Goal: Task Accomplishment & Management: Use online tool/utility

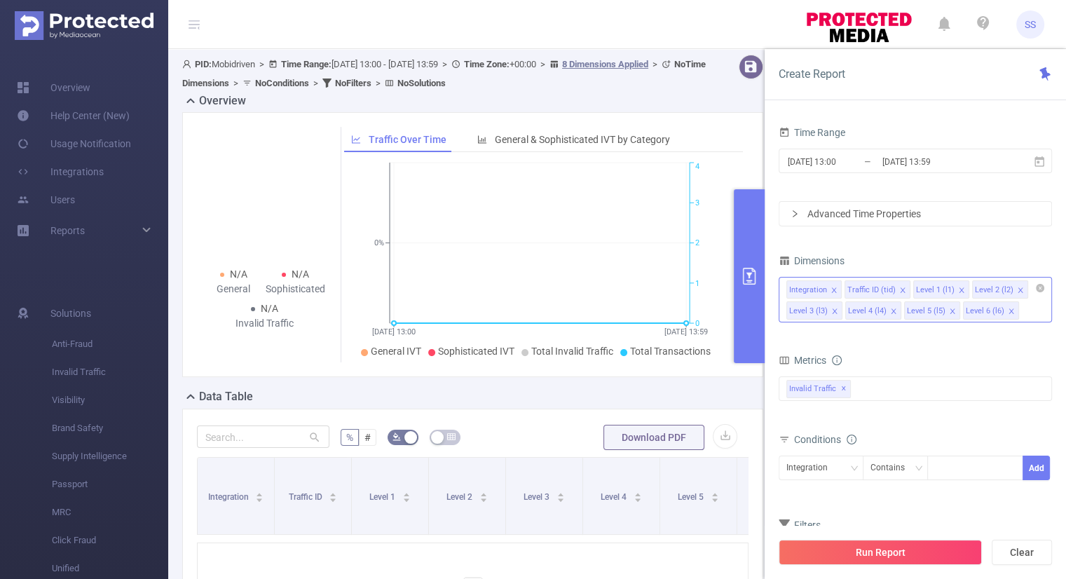
click at [832, 291] on icon "icon: close" at bounding box center [833, 290] width 7 height 7
click at [876, 379] on div "Invalid Traffic ✕" at bounding box center [914, 388] width 273 height 25
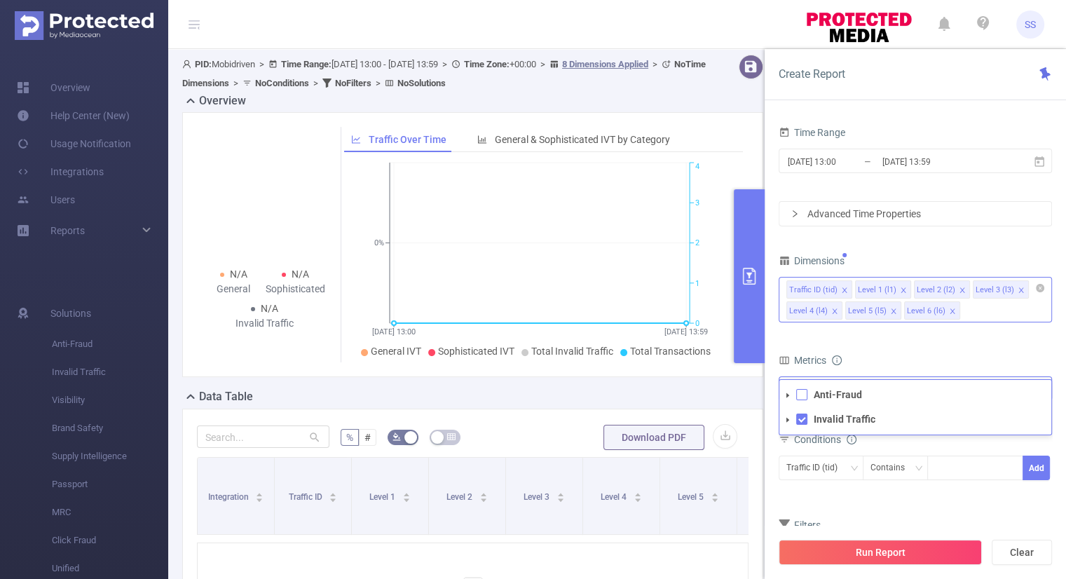
click at [799, 395] on span at bounding box center [801, 394] width 11 height 11
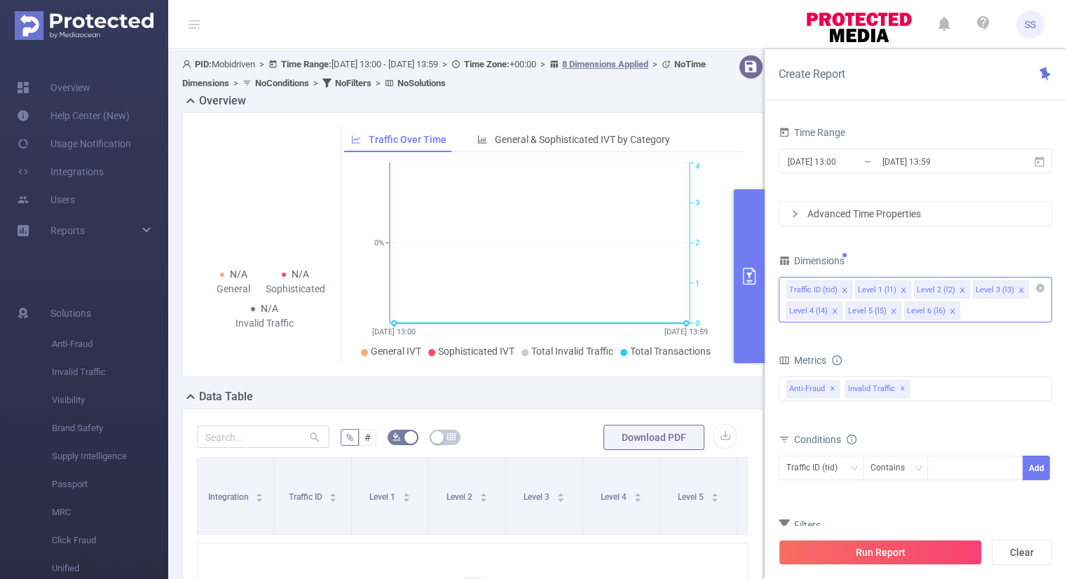
click at [920, 355] on div "Metrics" at bounding box center [914, 361] width 273 height 23
click at [949, 466] on div at bounding box center [975, 467] width 81 height 23
type input "Link"
click at [953, 501] on li "Link" at bounding box center [975, 494] width 96 height 22
click at [965, 411] on div "bp_total bp_adult bp_arms bp_crime bp_death_injury_military bp_piracy bp_hate_a…" at bounding box center [914, 396] width 273 height 41
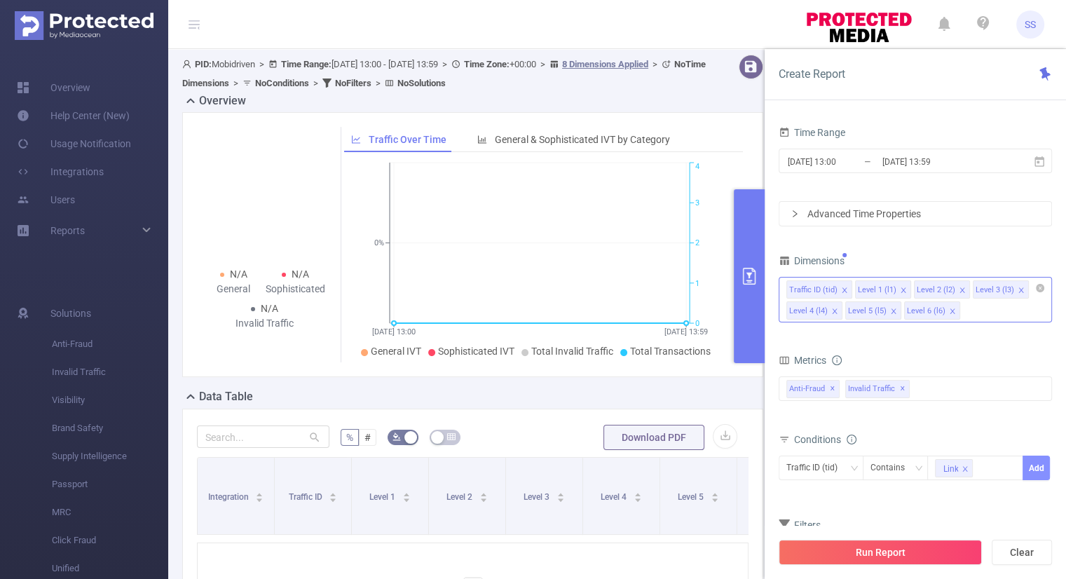
click at [1041, 471] on button "Add" at bounding box center [1035, 467] width 27 height 25
click at [900, 287] on icon "icon: close" at bounding box center [902, 289] width 5 height 5
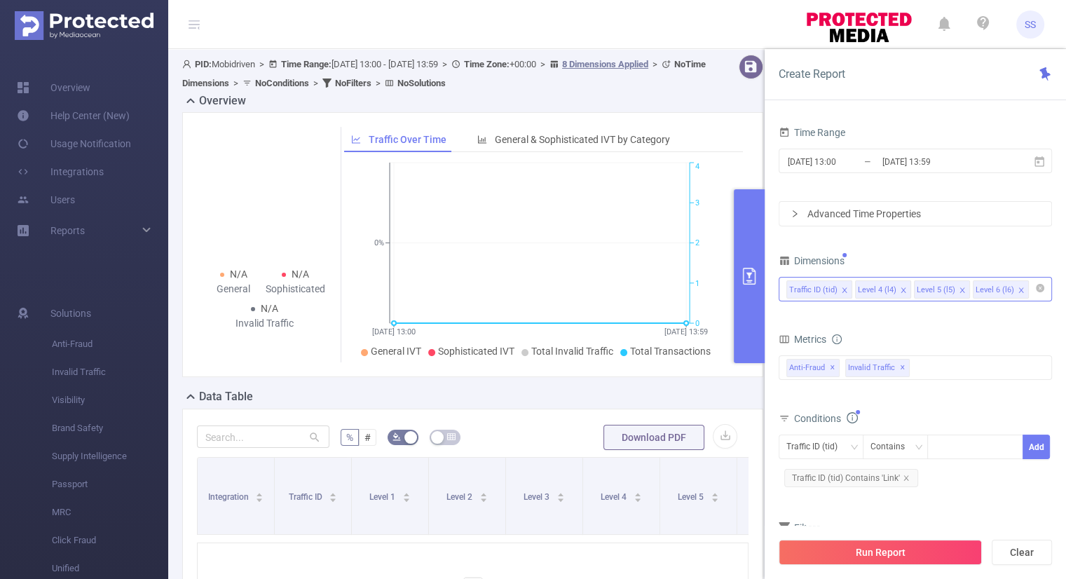
click at [958, 287] on icon "icon: close" at bounding box center [961, 290] width 7 height 7
click at [958, 290] on icon "icon: close" at bounding box center [961, 290] width 7 height 7
click at [947, 317] on form "Dimensions Traffic ID (tid) Level 4 (l4) Metrics bp_total bp_adult bp_arms bp_c…" at bounding box center [914, 419] width 273 height 336
click at [820, 164] on input "[DATE] 13:00" at bounding box center [842, 161] width 113 height 19
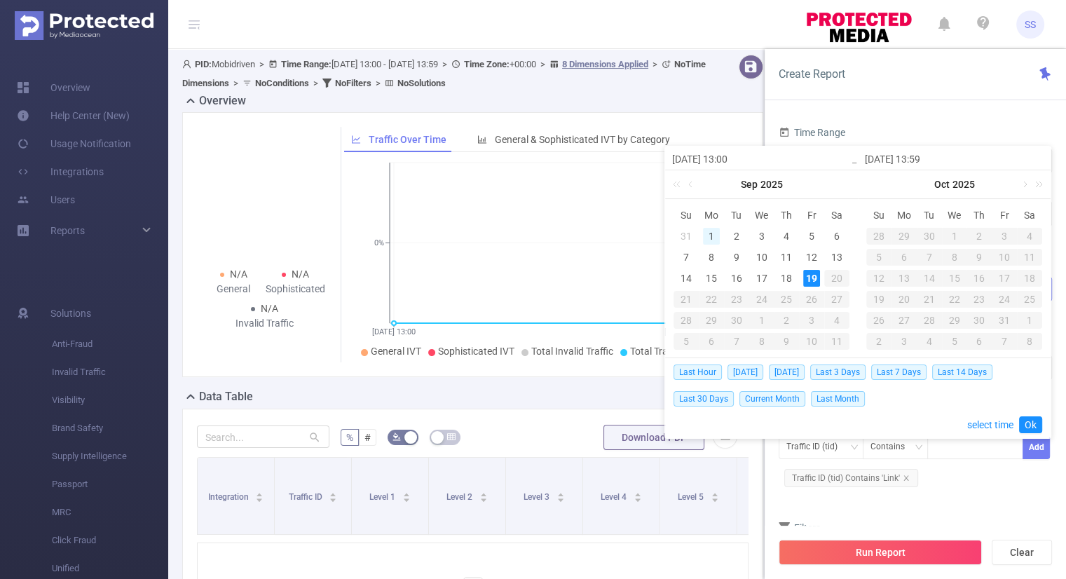
click at [711, 233] on div "1" at bounding box center [711, 236] width 17 height 17
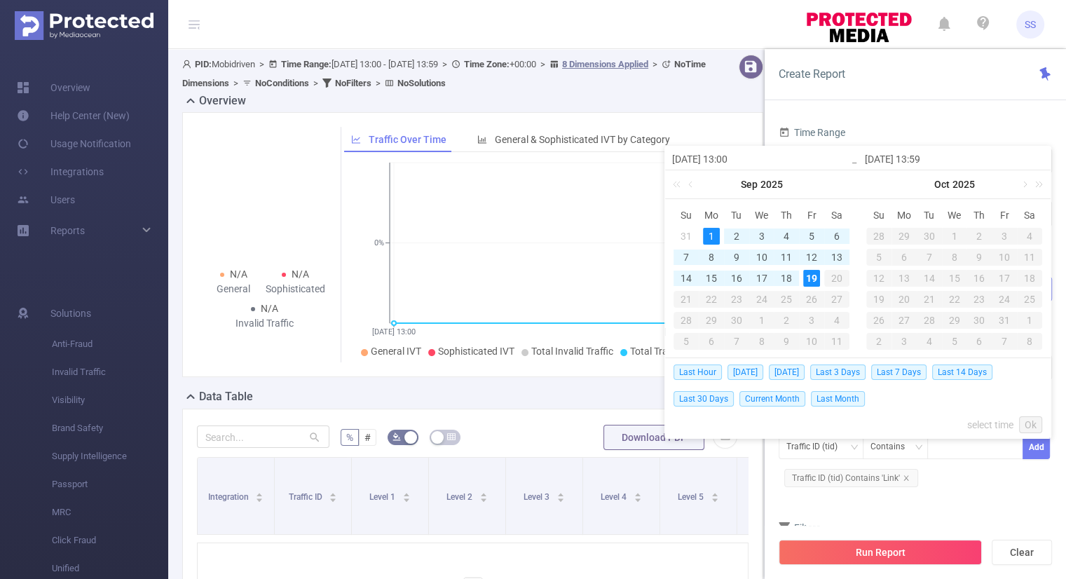
click at [810, 277] on div "19" at bounding box center [811, 278] width 17 height 17
type input "[DATE] 13:00"
click at [1031, 423] on link "Ok" at bounding box center [1030, 424] width 23 height 17
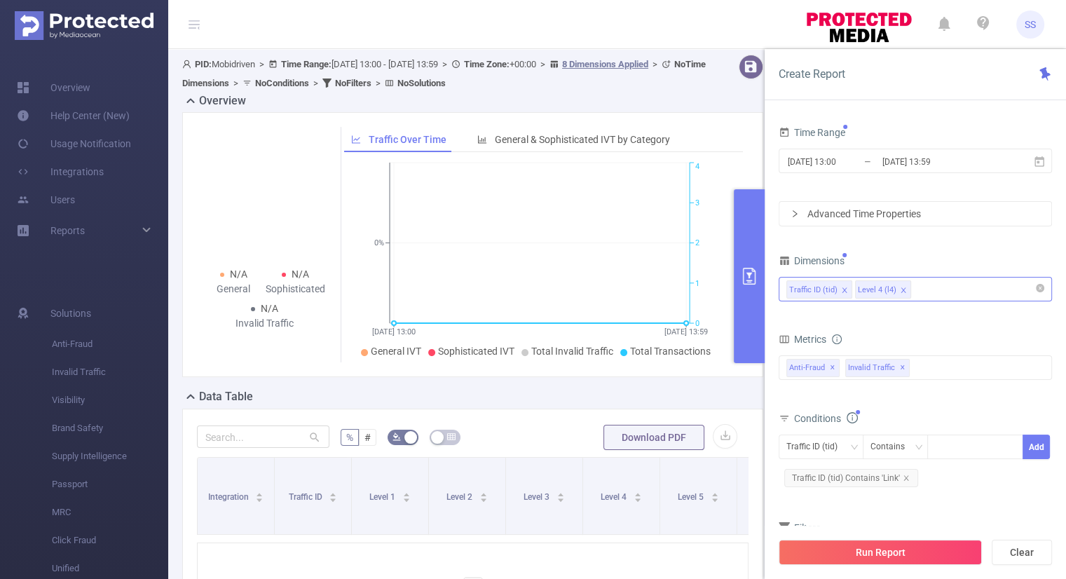
click at [970, 336] on div "Metrics" at bounding box center [914, 340] width 273 height 23
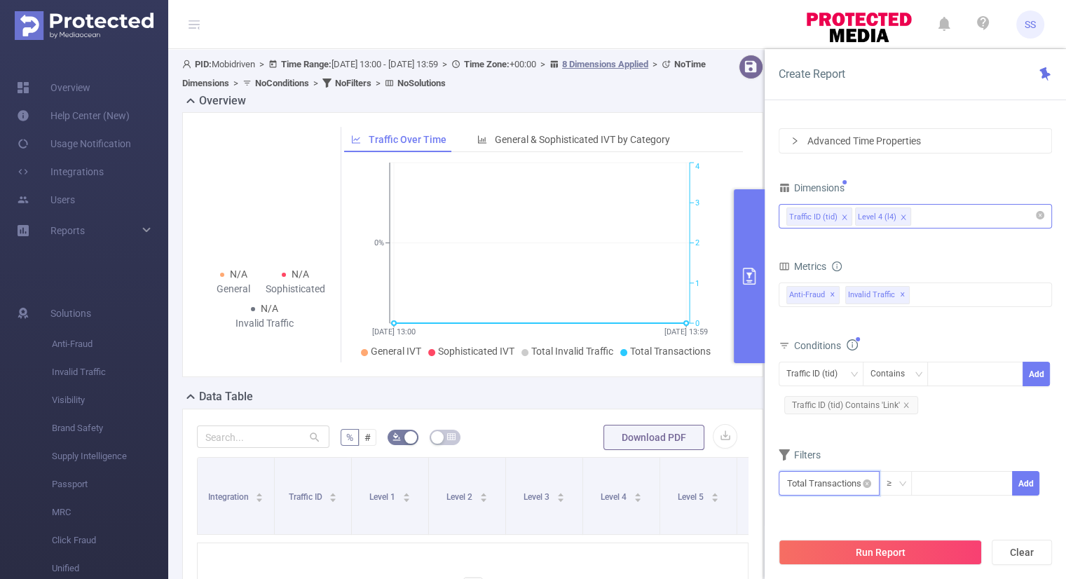
click at [834, 477] on input "text" at bounding box center [828, 483] width 101 height 25
click at [835, 373] on li "Anti-Fraud" at bounding box center [828, 377] width 101 height 22
click at [931, 348] on li "Fraudulent" at bounding box center [917, 355] width 83 height 22
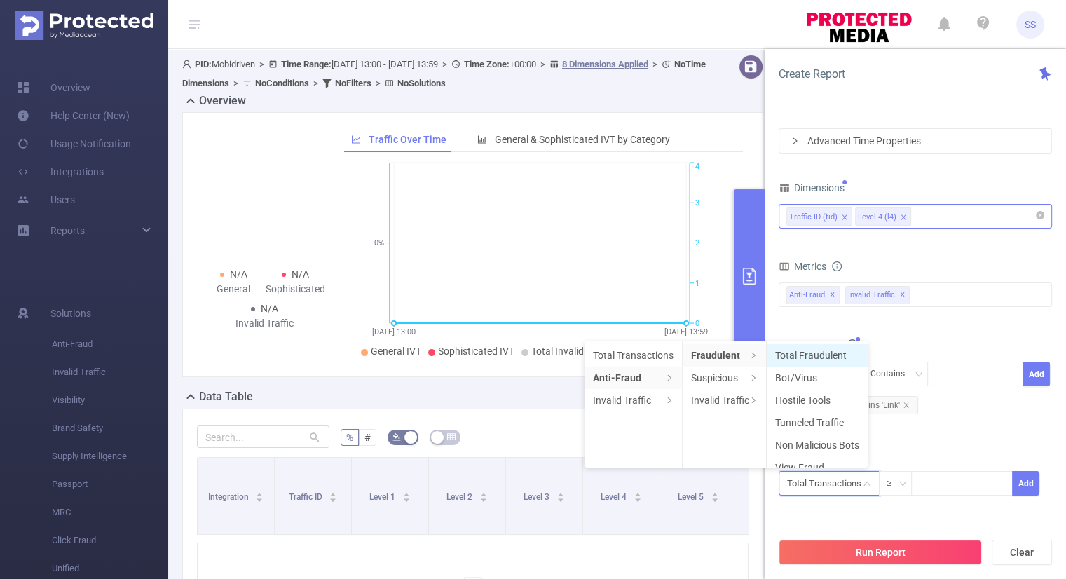
click at [799, 350] on li "Total Fraudulent" at bounding box center [816, 355] width 101 height 22
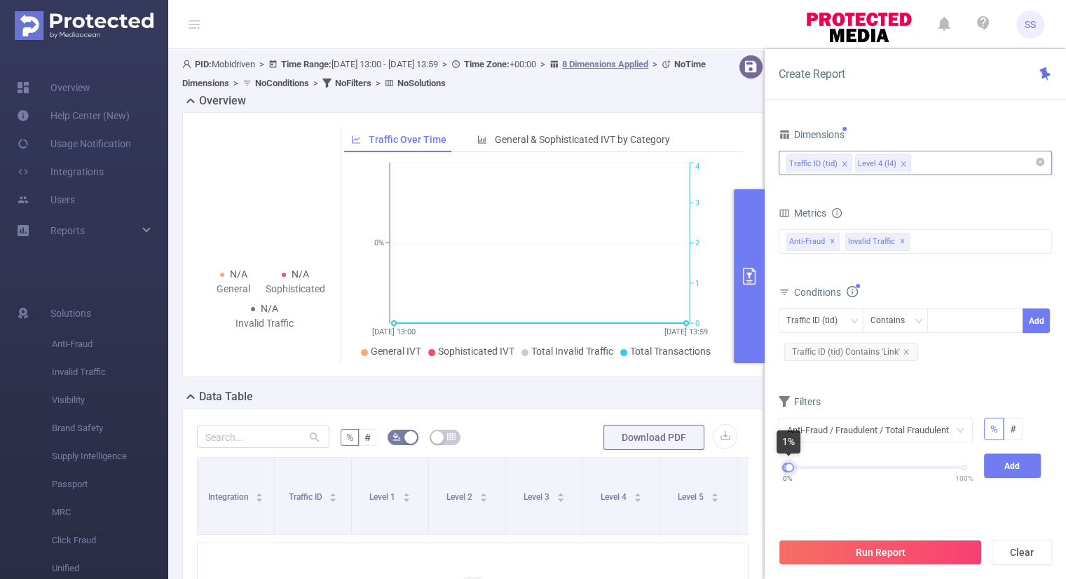
drag, startPoint x: 964, startPoint y: 463, endPoint x: 790, endPoint y: 482, distance: 175.5
click at [790, 471] on div "0% 100%" at bounding box center [875, 467] width 177 height 8
click at [1000, 460] on button "Add" at bounding box center [1012, 465] width 57 height 25
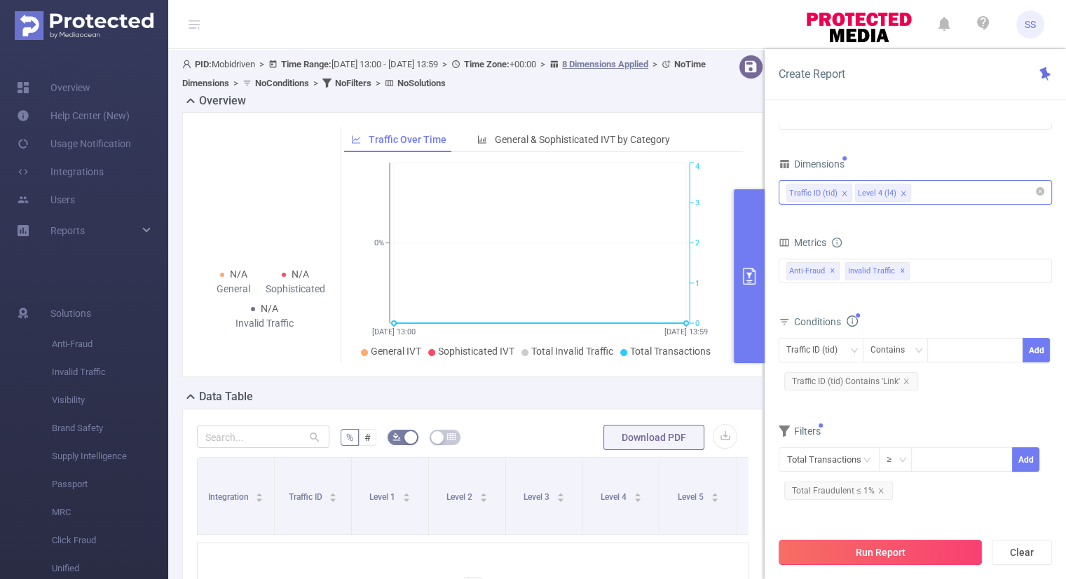
click at [897, 546] on button "Run Report" at bounding box center [879, 551] width 203 height 25
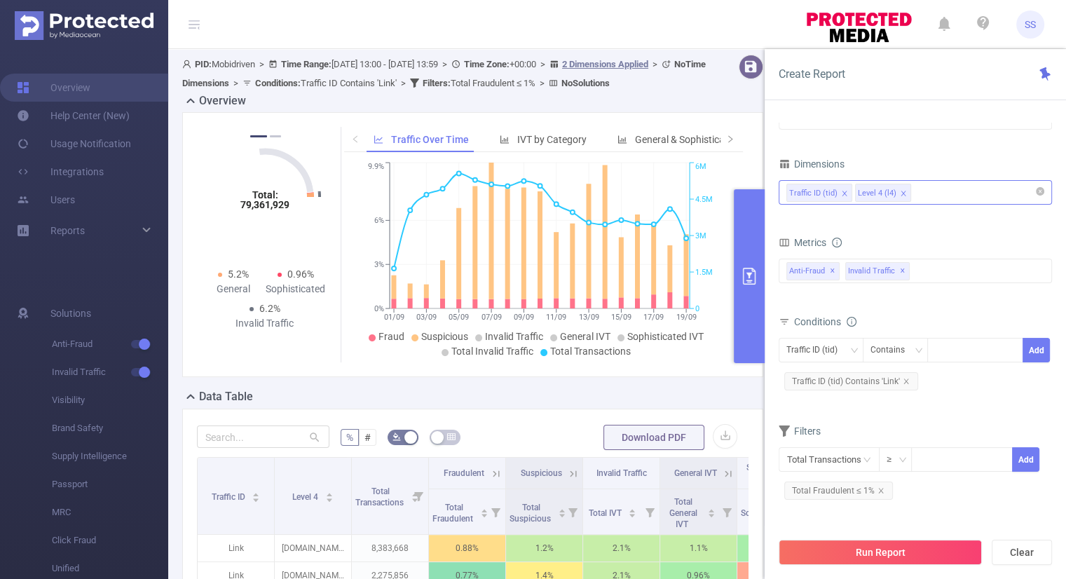
click at [759, 263] on button "primary" at bounding box center [748, 276] width 31 height 174
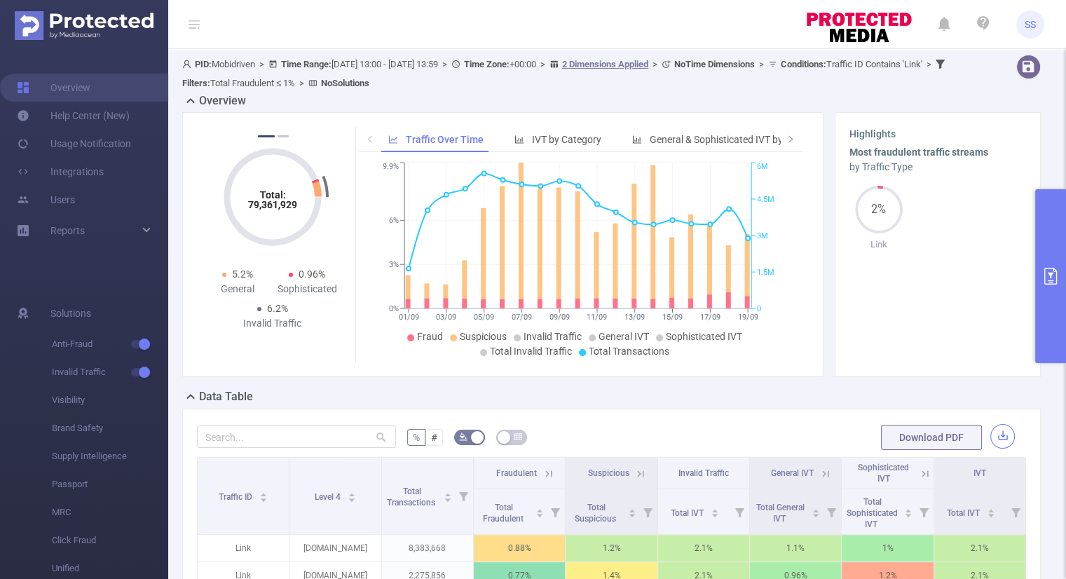
click at [1000, 435] on button "button" at bounding box center [1002, 436] width 25 height 25
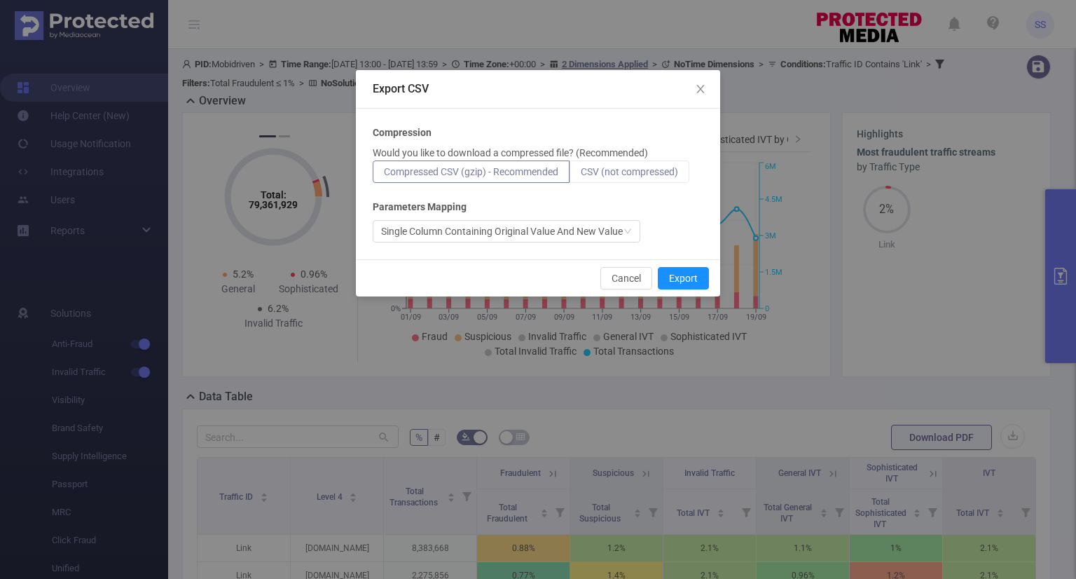
click at [616, 169] on span "CSV (not compressed)" at bounding box center [629, 171] width 97 height 11
click at [581, 175] on input "CSV (not compressed)" at bounding box center [581, 175] width 0 height 0
click at [695, 281] on button "Export" at bounding box center [683, 278] width 51 height 22
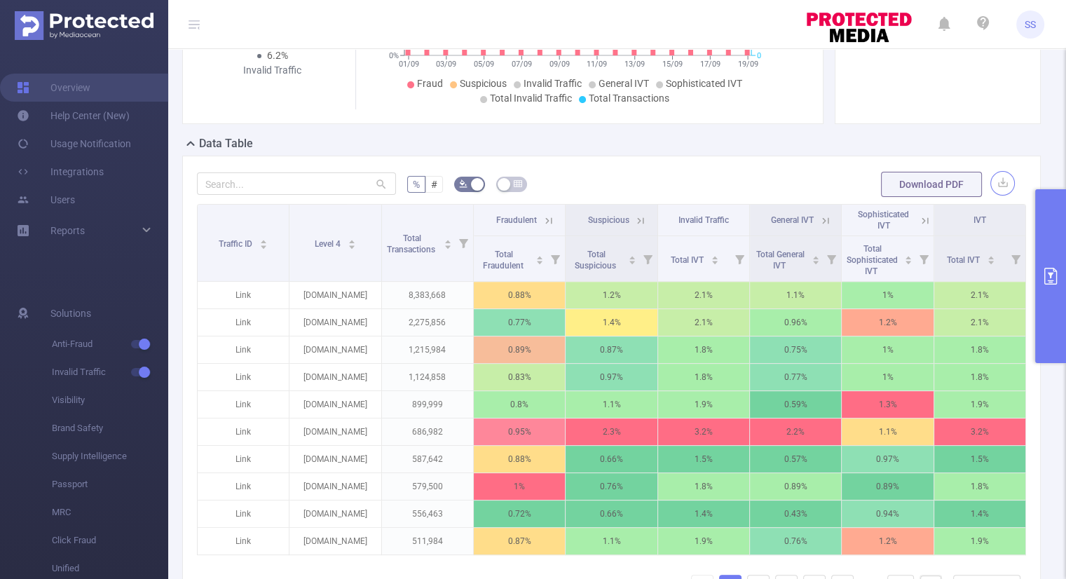
scroll to position [350, 0]
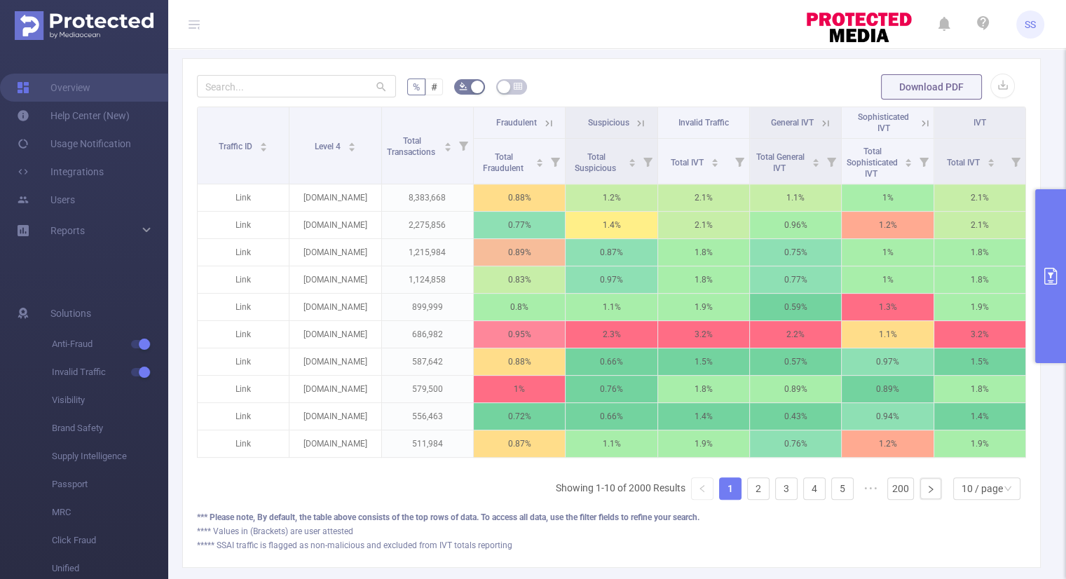
click at [1047, 237] on button "primary" at bounding box center [1050, 276] width 31 height 174
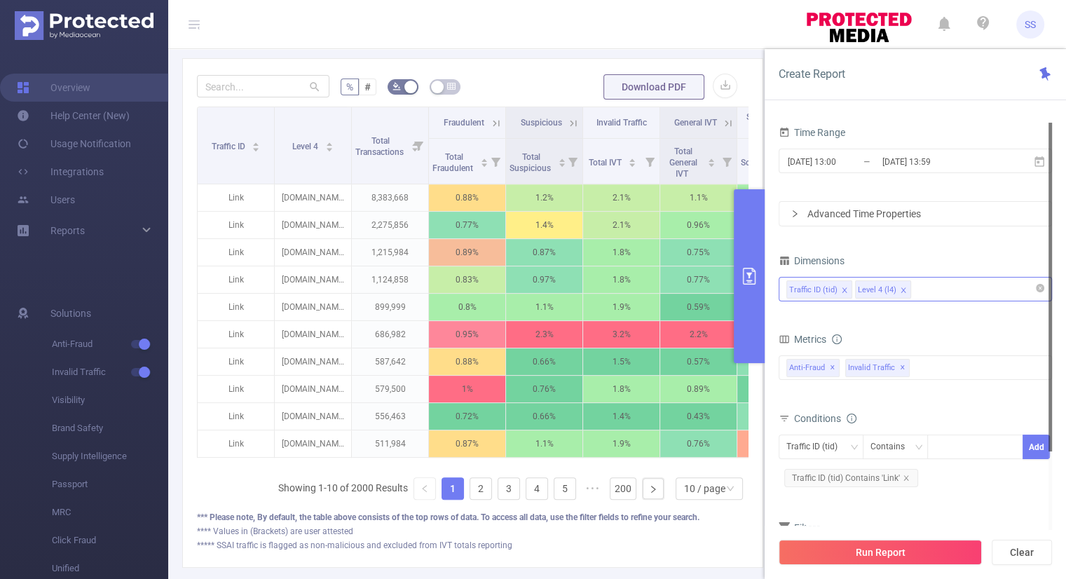
scroll to position [0, 0]
click at [853, 168] on input "[DATE] 13:00" at bounding box center [842, 161] width 113 height 19
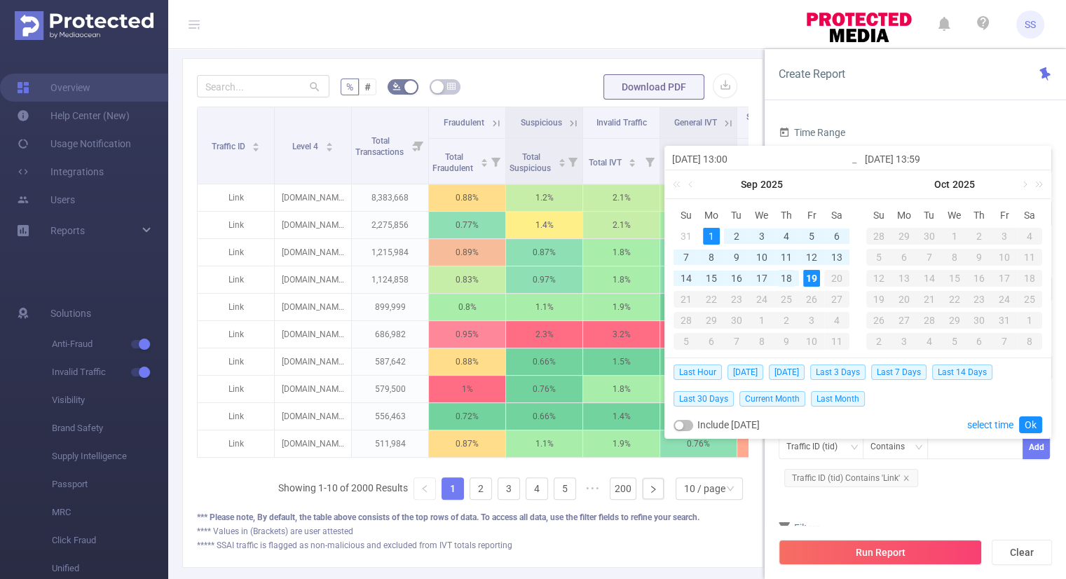
click at [790, 277] on div "18" at bounding box center [786, 278] width 17 height 17
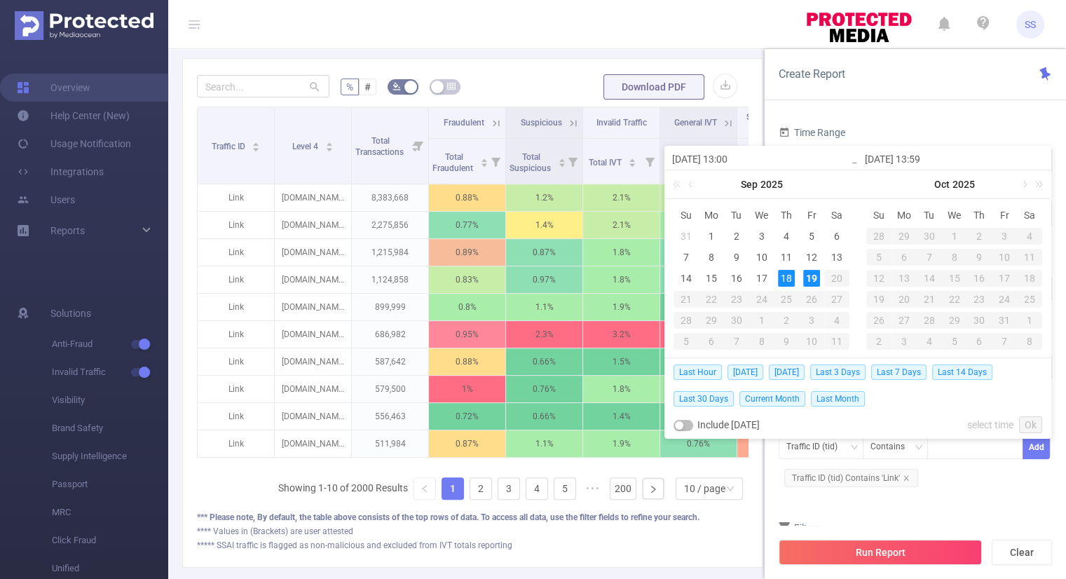
click at [807, 281] on div "19" at bounding box center [811, 278] width 17 height 17
type input "[DATE] 13:00"
click at [1026, 420] on link "Ok" at bounding box center [1030, 424] width 23 height 17
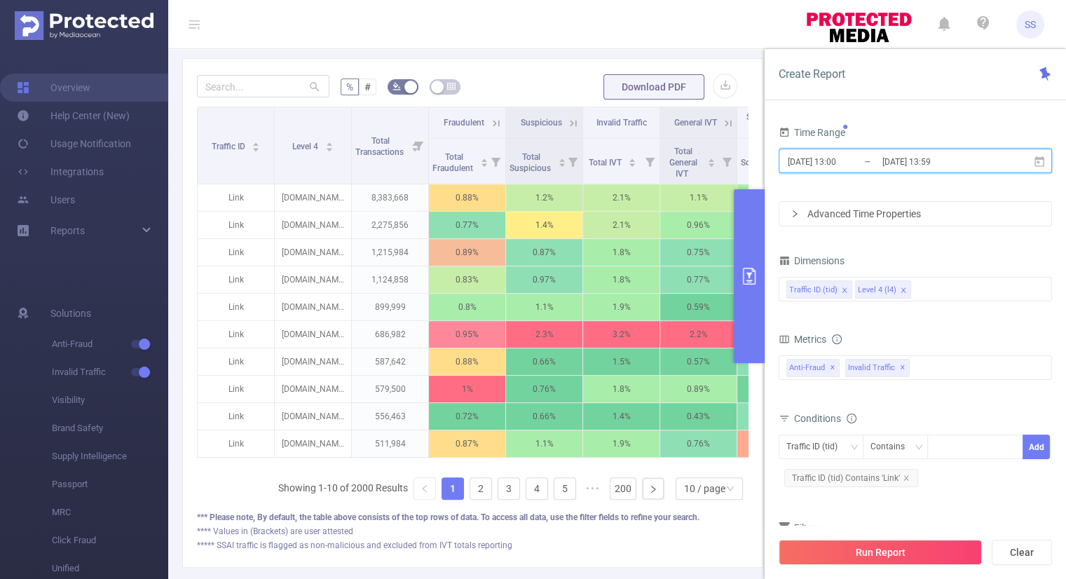
click at [902, 287] on icon "icon: close" at bounding box center [903, 290] width 7 height 7
click at [900, 287] on div "Traffic ID (tid)" at bounding box center [915, 288] width 258 height 23
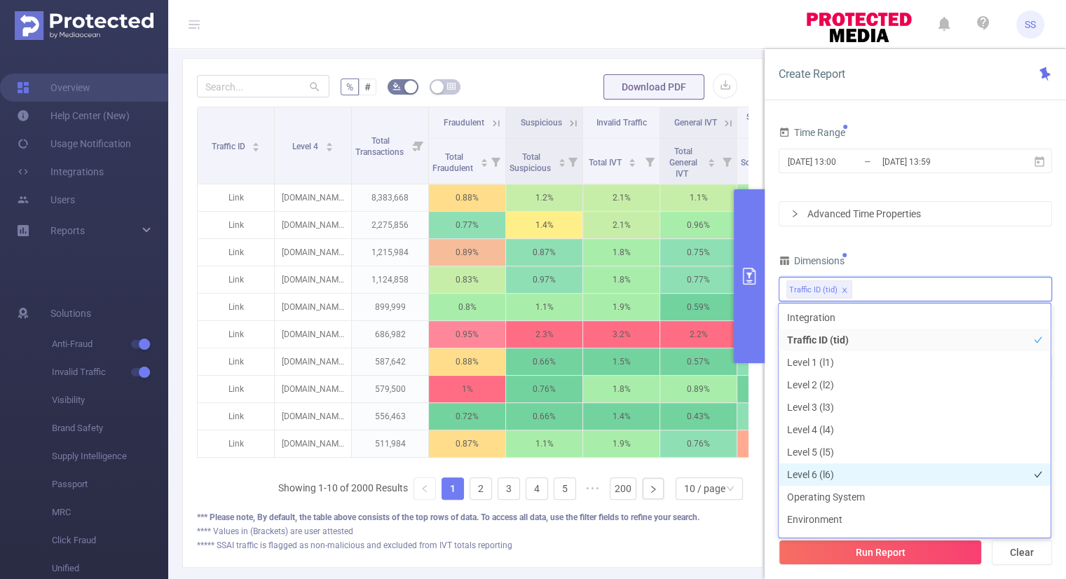
click at [853, 474] on li "Level 6 (l6)" at bounding box center [914, 474] width 272 height 22
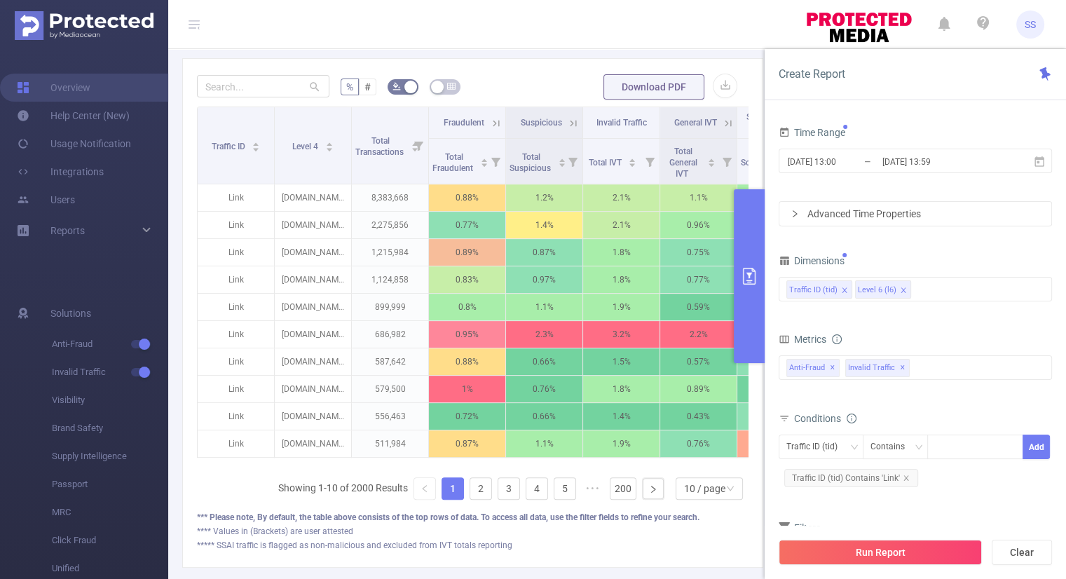
click at [925, 259] on div "Dimensions" at bounding box center [914, 262] width 273 height 23
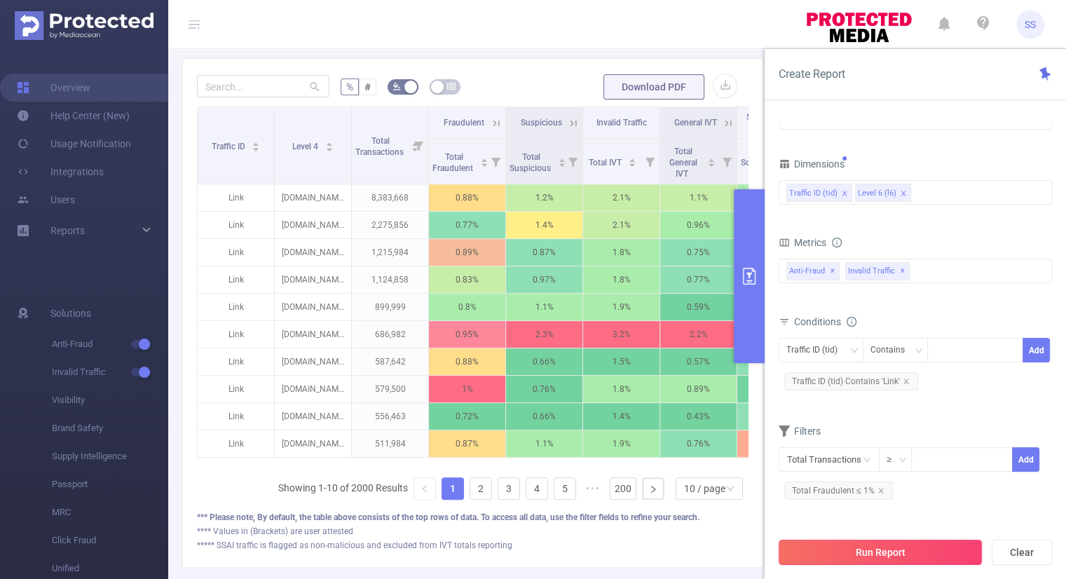
click at [873, 549] on button "Run Report" at bounding box center [879, 551] width 203 height 25
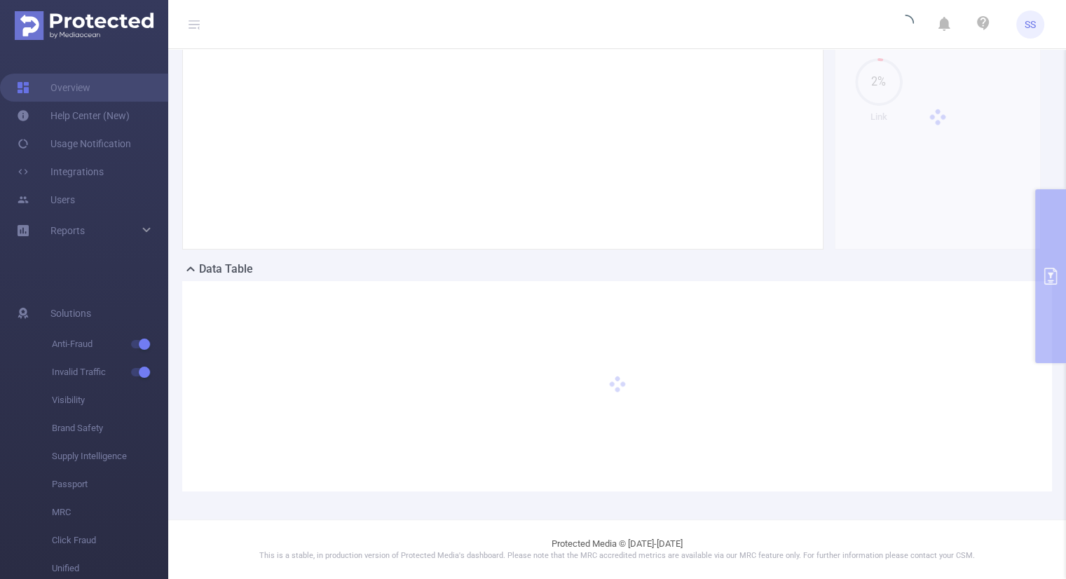
scroll to position [126, 0]
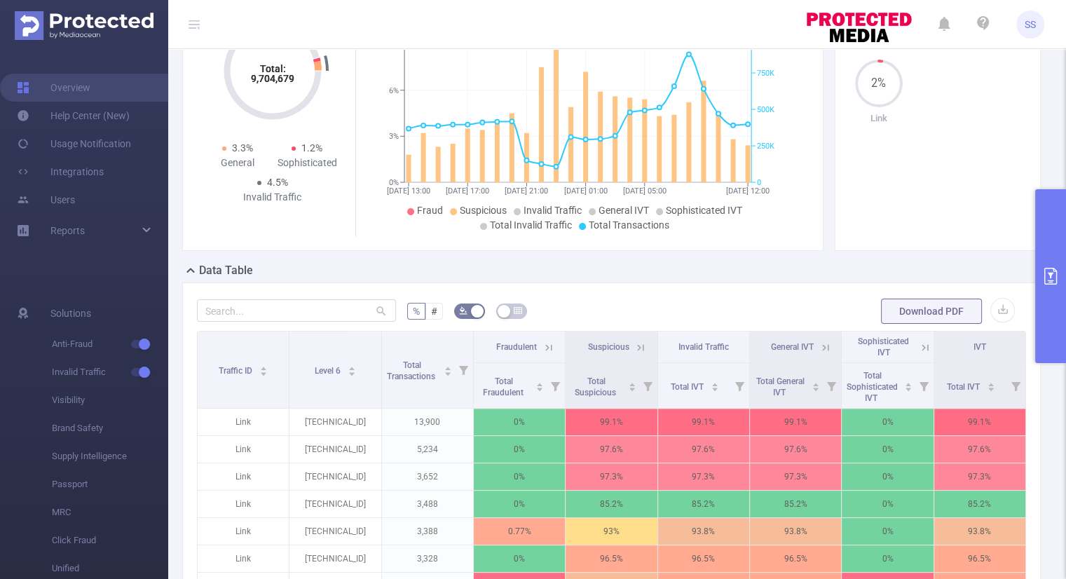
click at [822, 345] on icon at bounding box center [825, 347] width 6 height 6
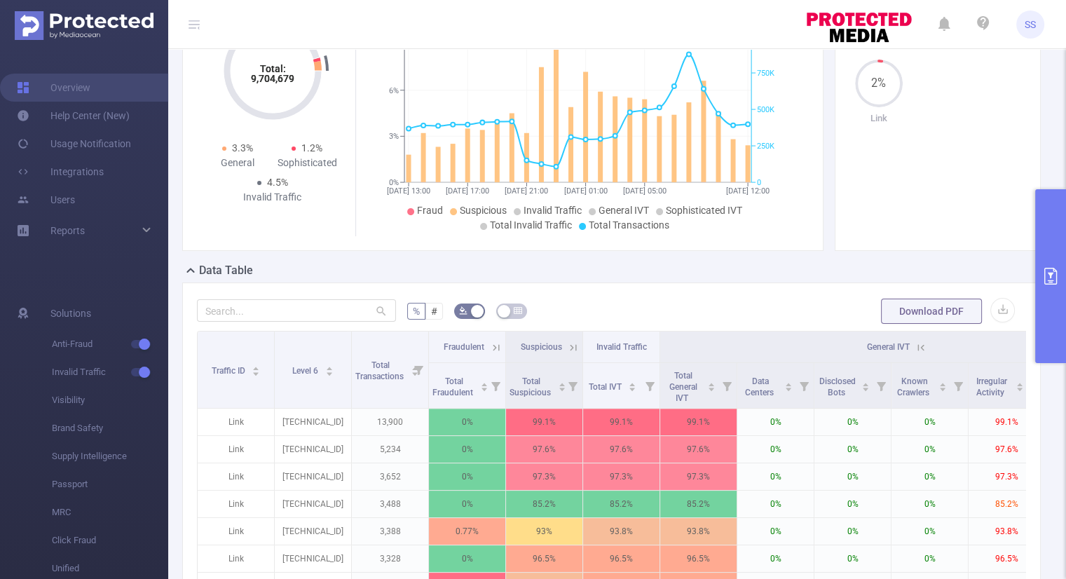
click at [919, 345] on icon at bounding box center [920, 347] width 13 height 13
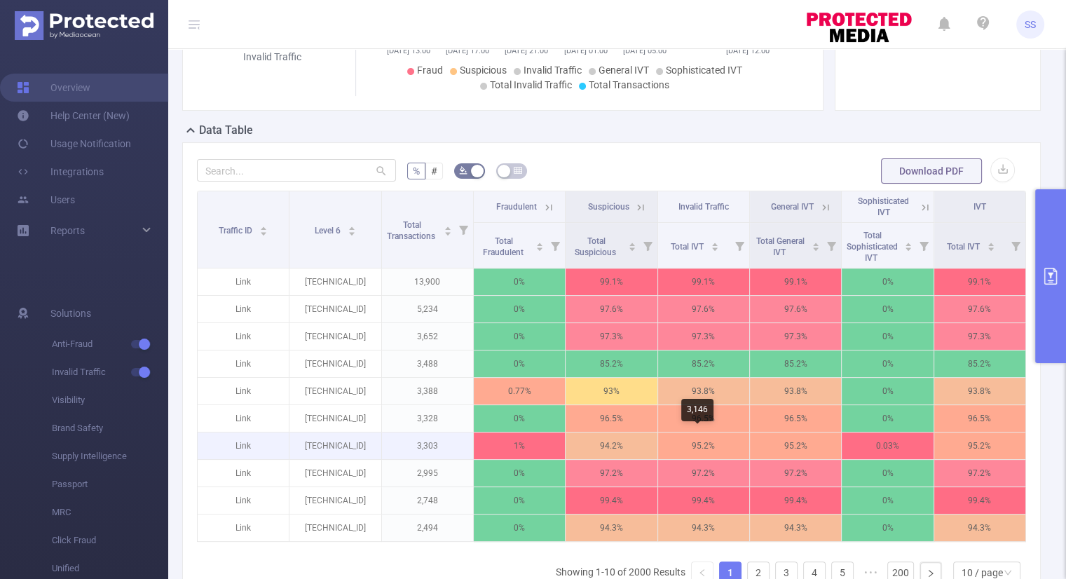
scroll to position [434, 0]
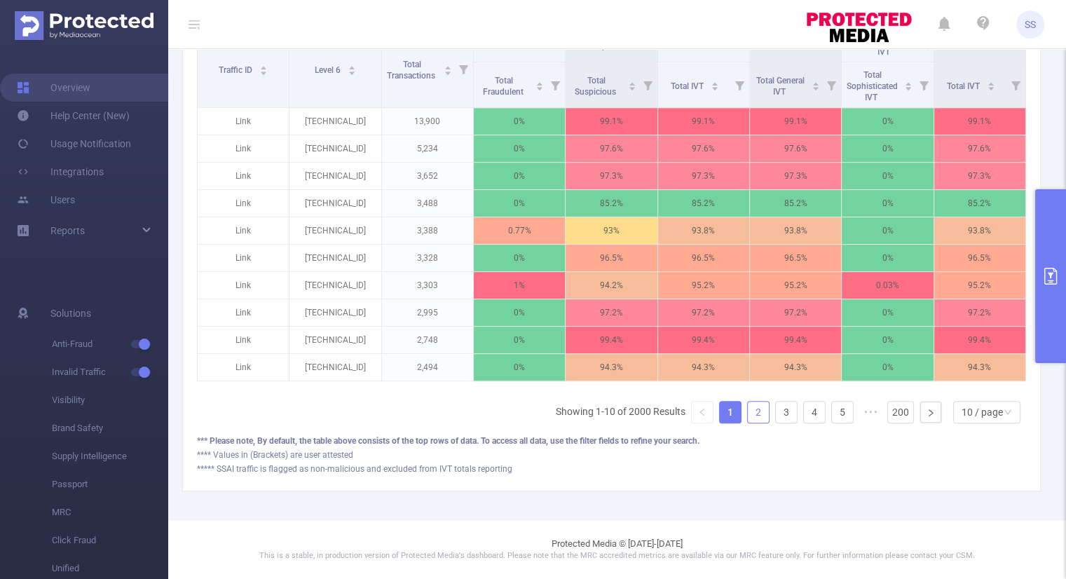
click at [754, 410] on link "2" at bounding box center [757, 411] width 21 height 21
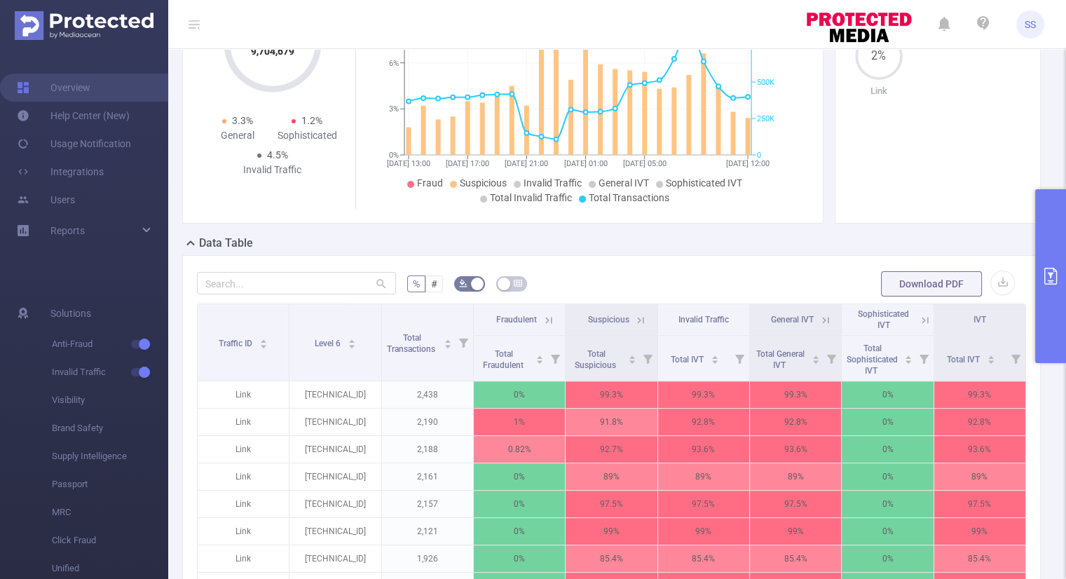
scroll to position [294, 0]
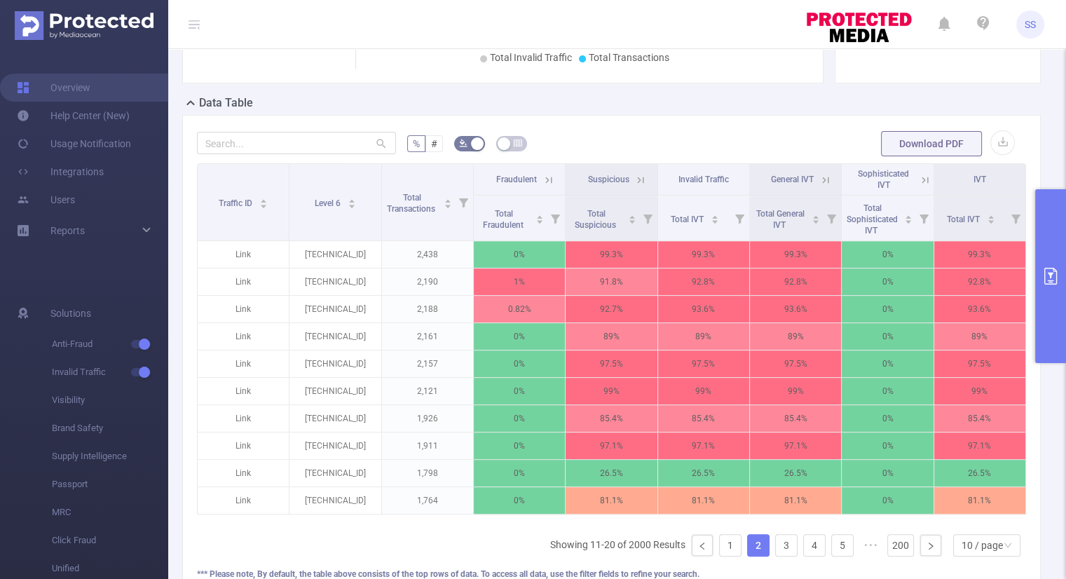
click at [1045, 338] on button "primary" at bounding box center [1050, 276] width 31 height 174
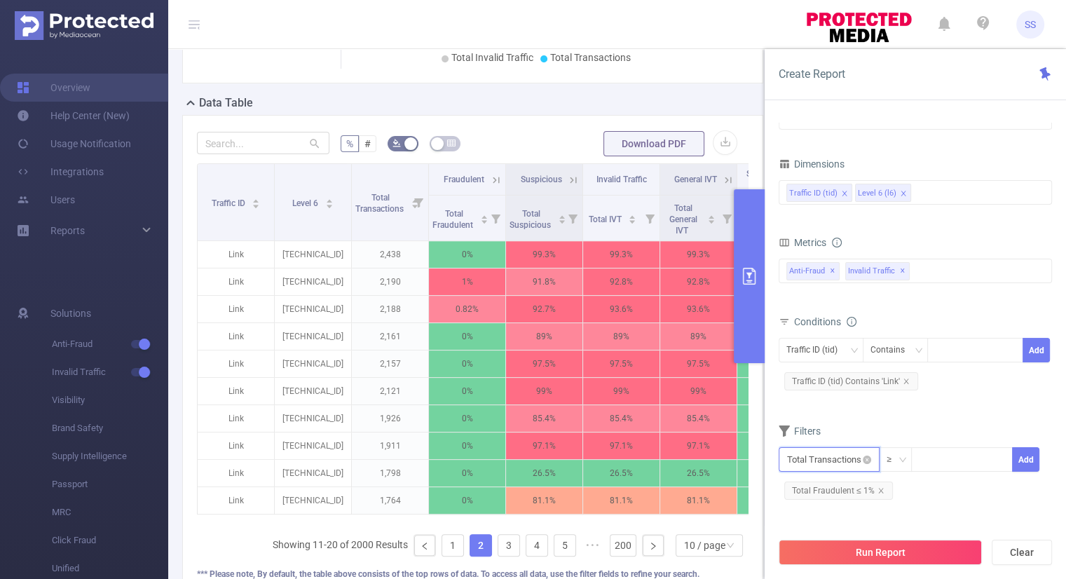
click at [793, 459] on input "text" at bounding box center [828, 459] width 101 height 25
click at [843, 377] on li "Invalid Traffic" at bounding box center [828, 376] width 101 height 22
click at [927, 376] on li "IVT" at bounding box center [927, 376] width 102 height 22
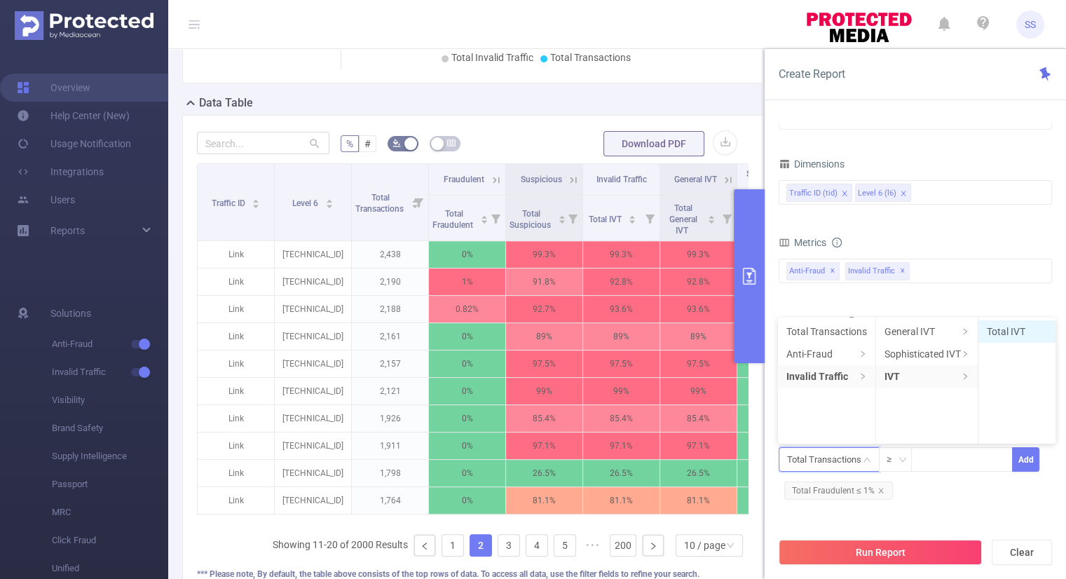
click at [1021, 326] on li "Total IVT" at bounding box center [1016, 331] width 77 height 22
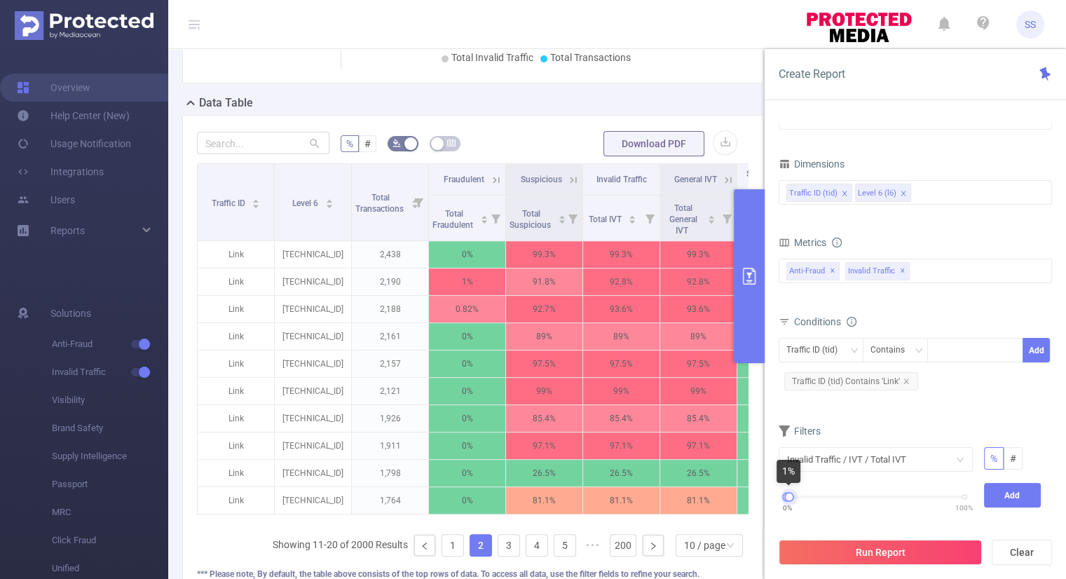
drag, startPoint x: 964, startPoint y: 497, endPoint x: 789, endPoint y: 517, distance: 176.2
click at [789, 517] on div "0% 100%" at bounding box center [875, 502] width 205 height 38
click at [1004, 496] on button "Add" at bounding box center [1012, 495] width 57 height 25
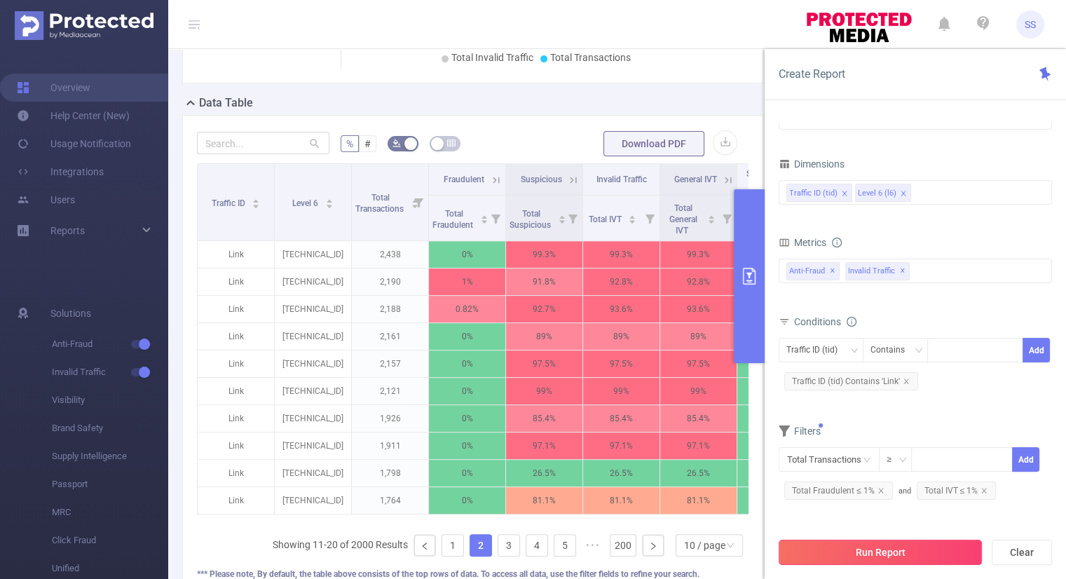
click at [934, 550] on button "Run Report" at bounding box center [879, 551] width 203 height 25
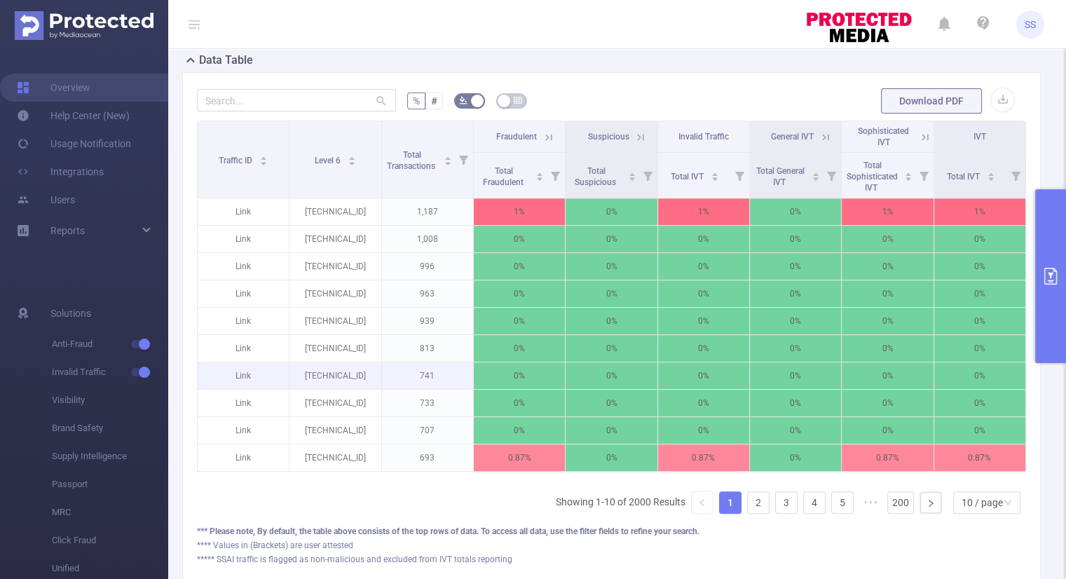
scroll to position [434, 0]
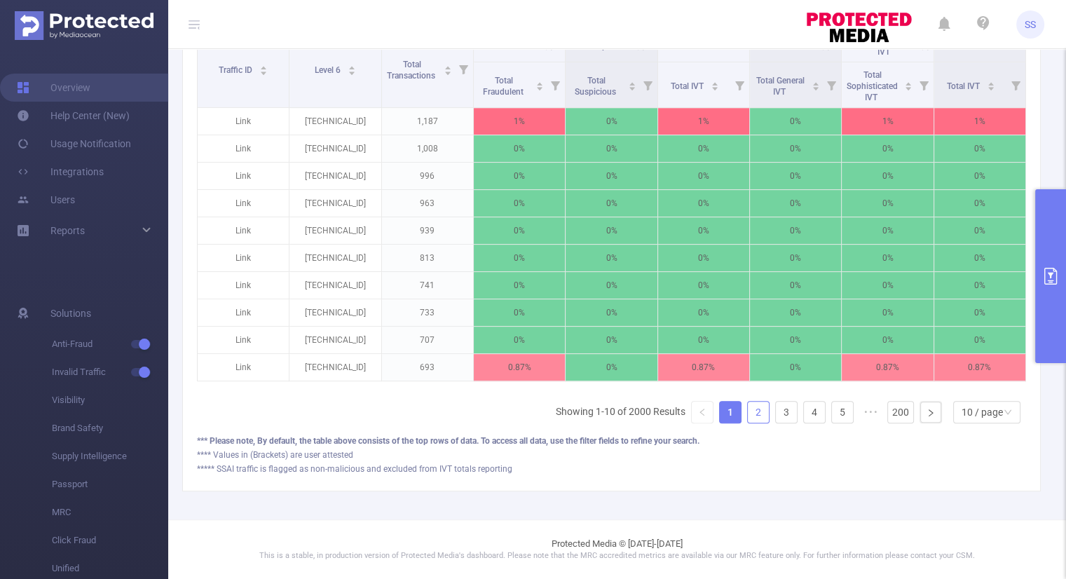
click at [754, 417] on link "2" at bounding box center [757, 411] width 21 height 21
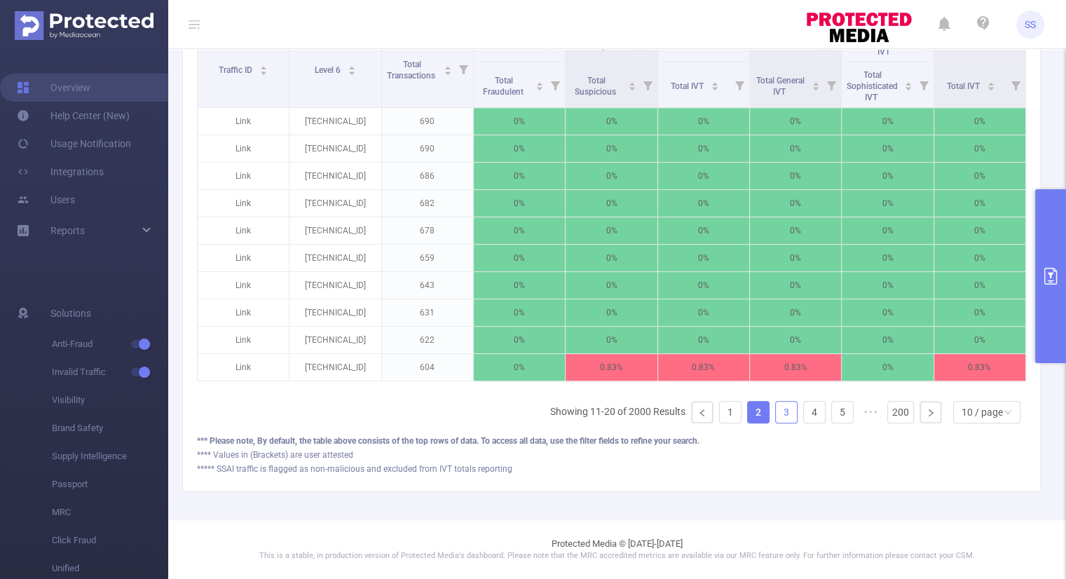
click at [778, 409] on link "3" at bounding box center [786, 411] width 21 height 21
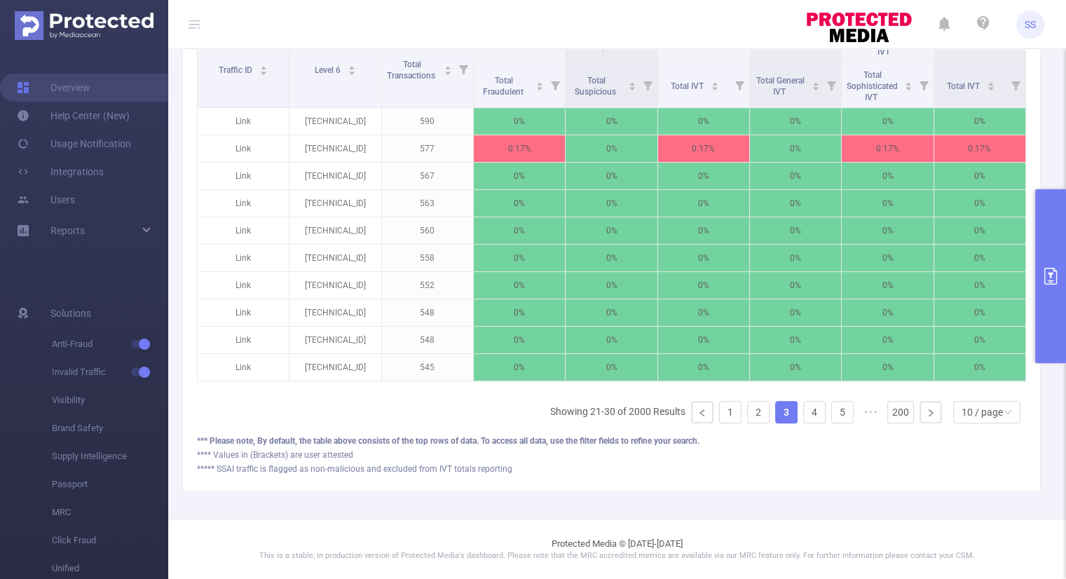
click at [1058, 345] on button "primary" at bounding box center [1050, 276] width 31 height 174
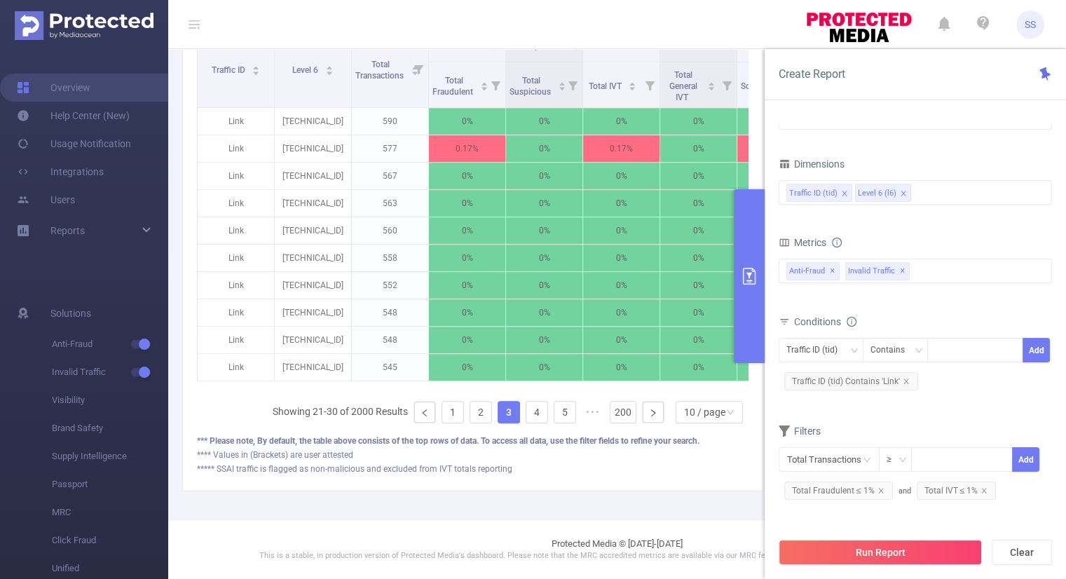
click at [901, 191] on icon "icon: close" at bounding box center [903, 193] width 7 height 7
click at [901, 191] on div "Traffic ID (tid)" at bounding box center [915, 192] width 258 height 23
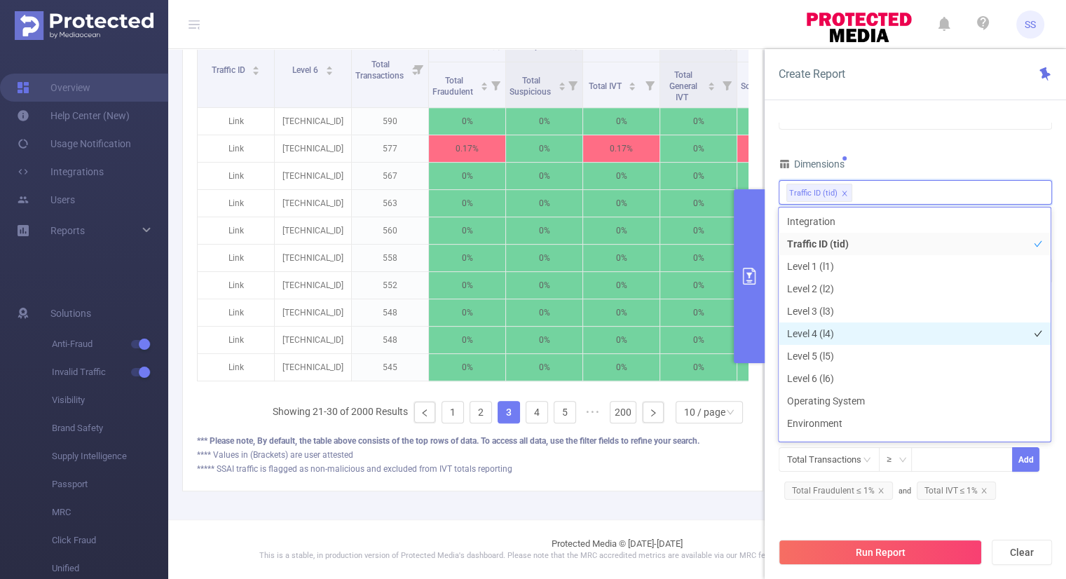
click at [839, 331] on li "Level 4 (l4)" at bounding box center [914, 333] width 272 height 22
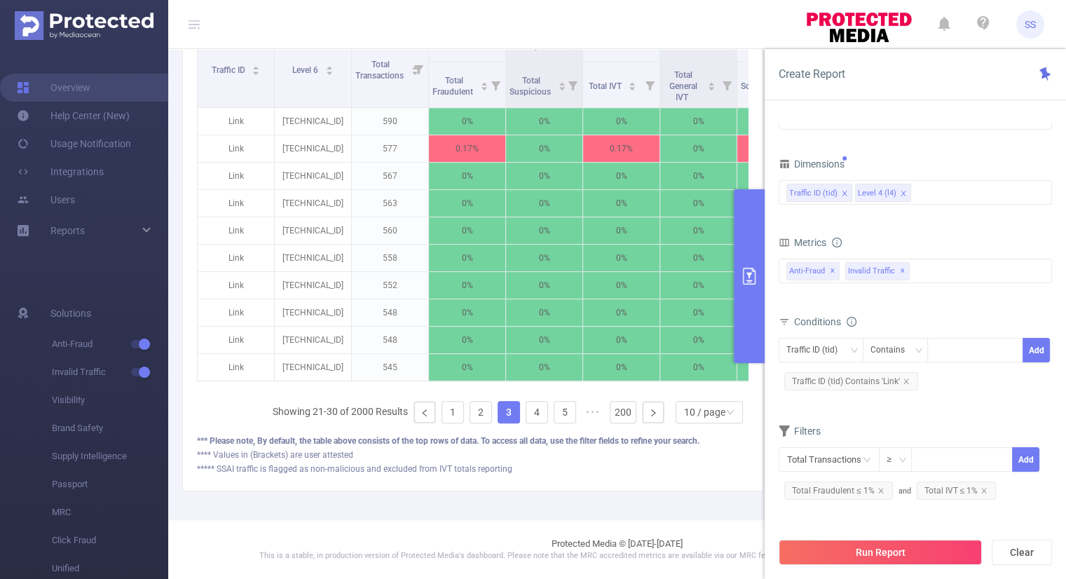
click at [909, 160] on div "Dimensions" at bounding box center [914, 165] width 273 height 23
click at [877, 556] on button "Run Report" at bounding box center [879, 551] width 203 height 25
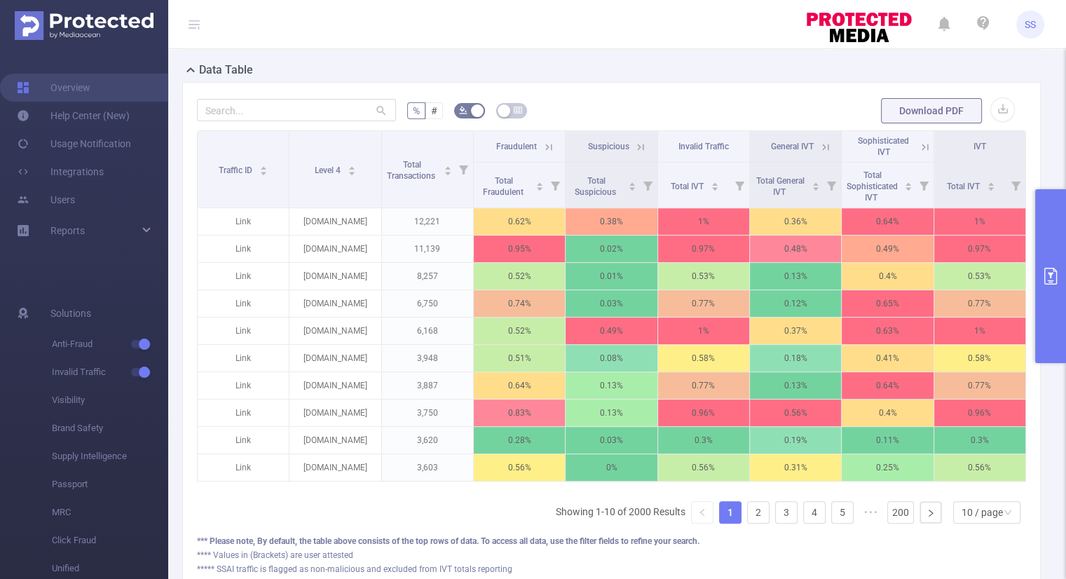
scroll to position [153, 0]
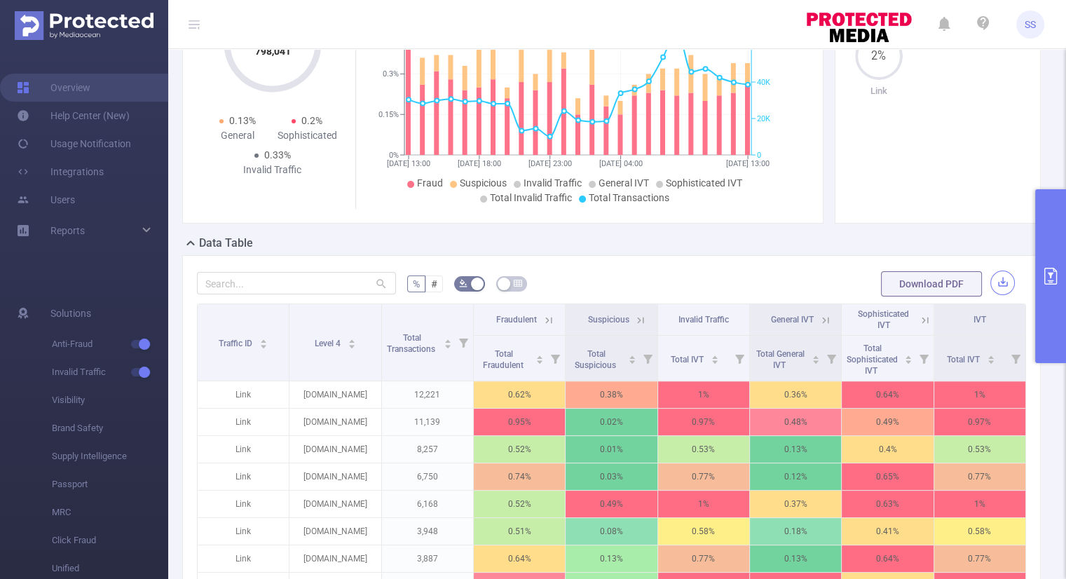
click at [990, 281] on button "button" at bounding box center [1002, 282] width 25 height 25
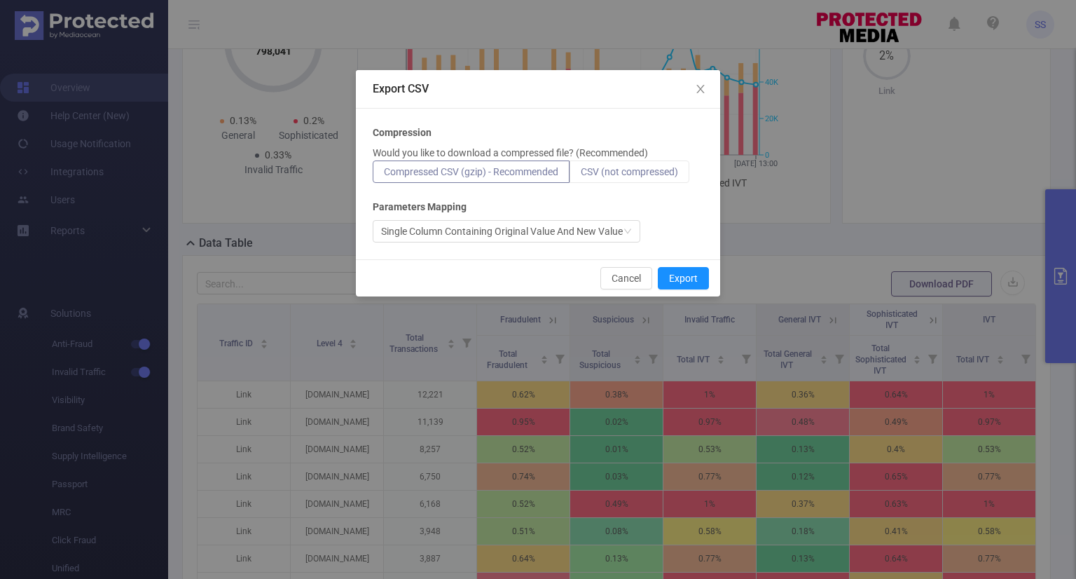
click at [654, 175] on span "CSV (not compressed)" at bounding box center [629, 171] width 97 height 11
click at [581, 175] on input "CSV (not compressed)" at bounding box center [581, 175] width 0 height 0
click at [681, 278] on button "Export" at bounding box center [683, 278] width 51 height 22
